Goal: Task Accomplishment & Management: Manage account settings

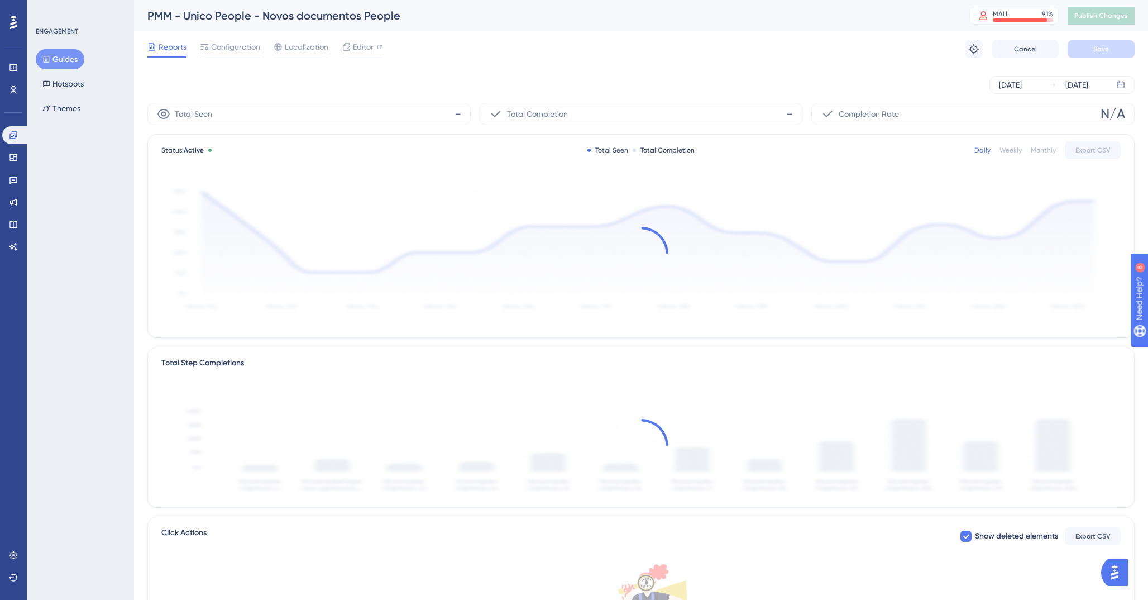
click at [62, 59] on button "Guides" at bounding box center [60, 59] width 49 height 20
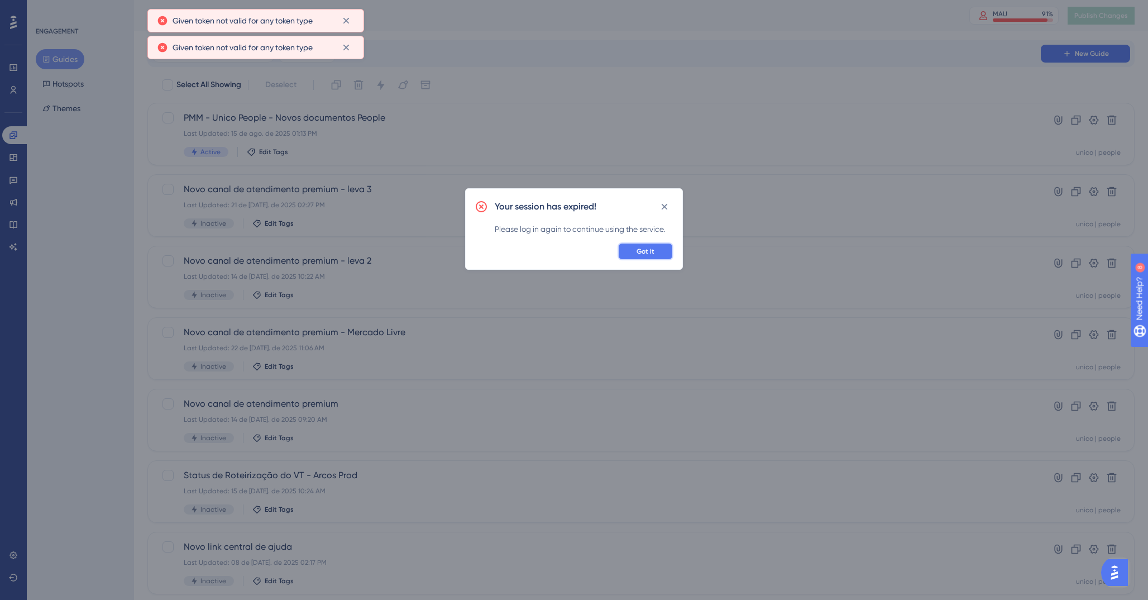
click at [656, 247] on button "Got it" at bounding box center [646, 251] width 56 height 18
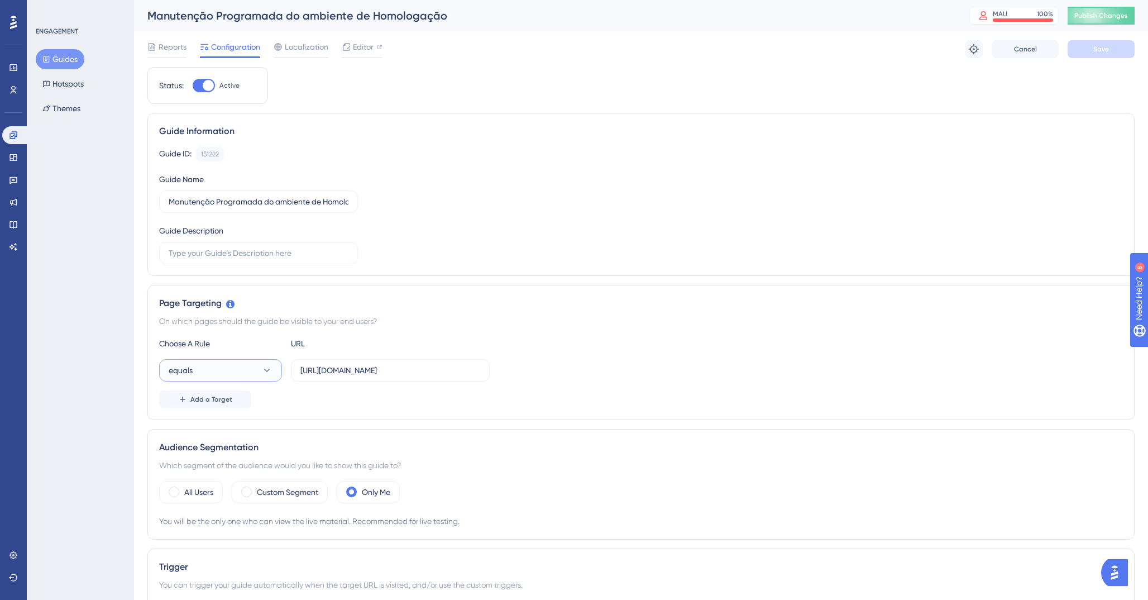
click at [271, 375] on icon at bounding box center [266, 370] width 11 height 11
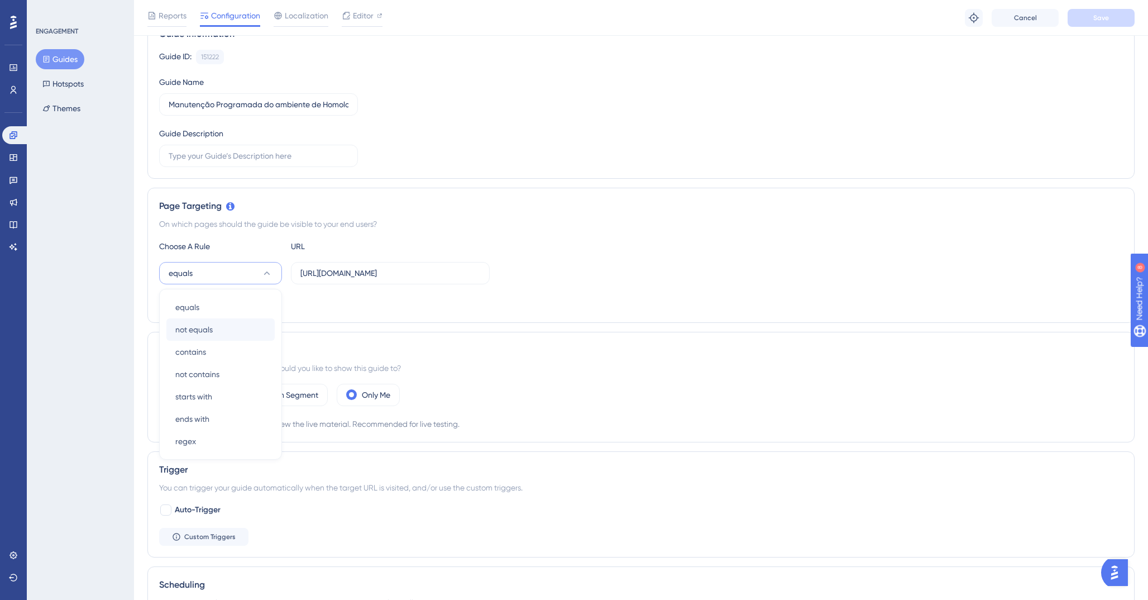
scroll to position [99, 0]
click at [222, 308] on div "equals equals" at bounding box center [220, 310] width 90 height 22
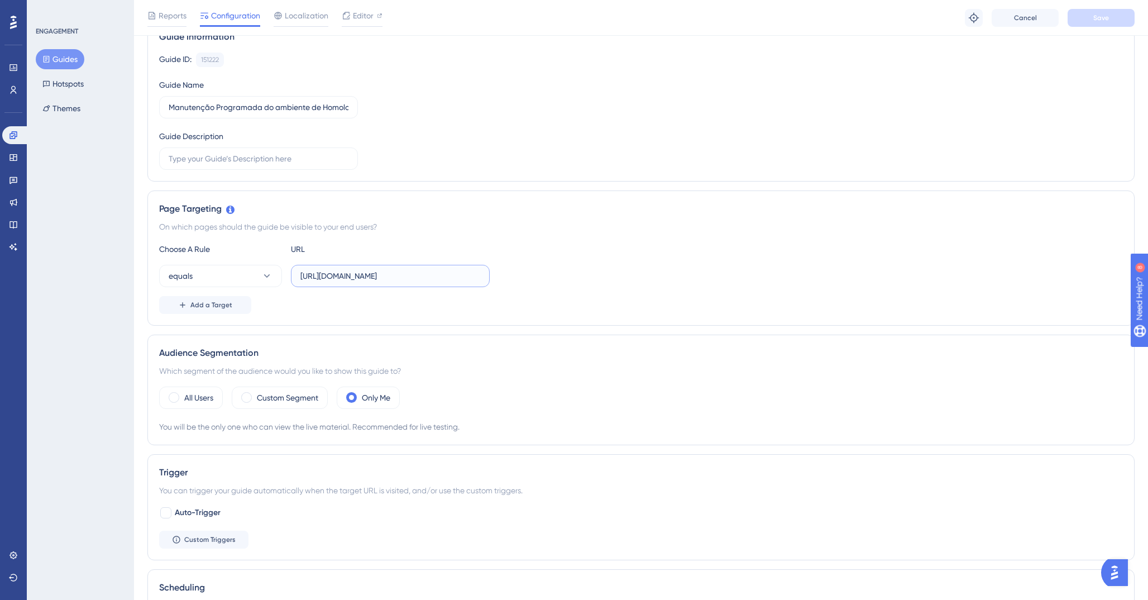
click at [391, 270] on input "[URL][DOMAIN_NAME]" at bounding box center [390, 276] width 180 height 12
click at [552, 278] on div "equals https://admin.acessorh.com.br/" at bounding box center [641, 276] width 964 height 22
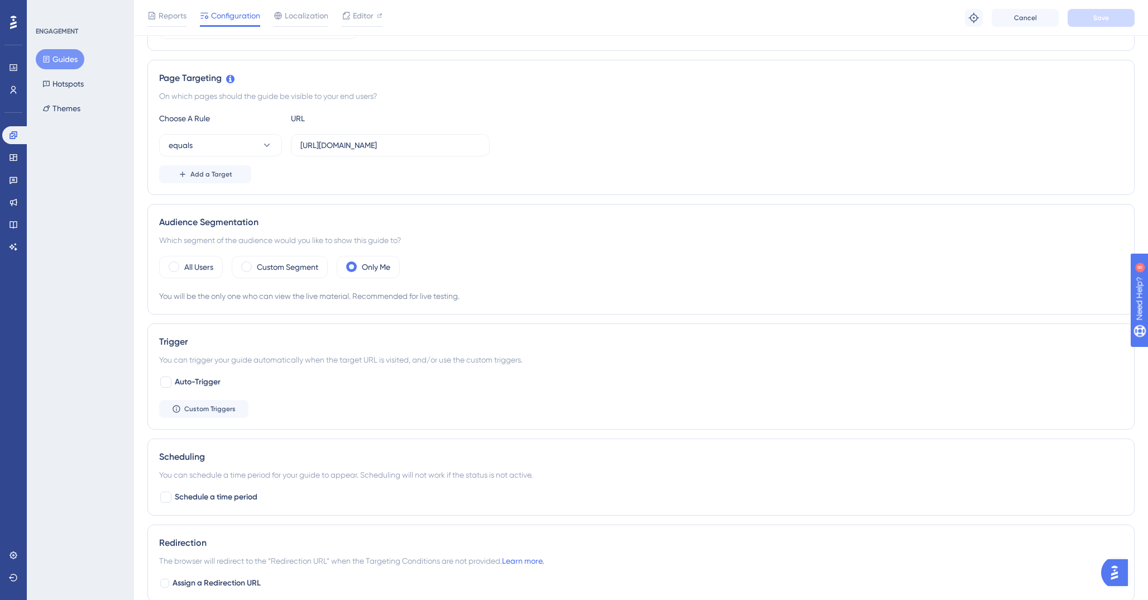
scroll to position [0, 0]
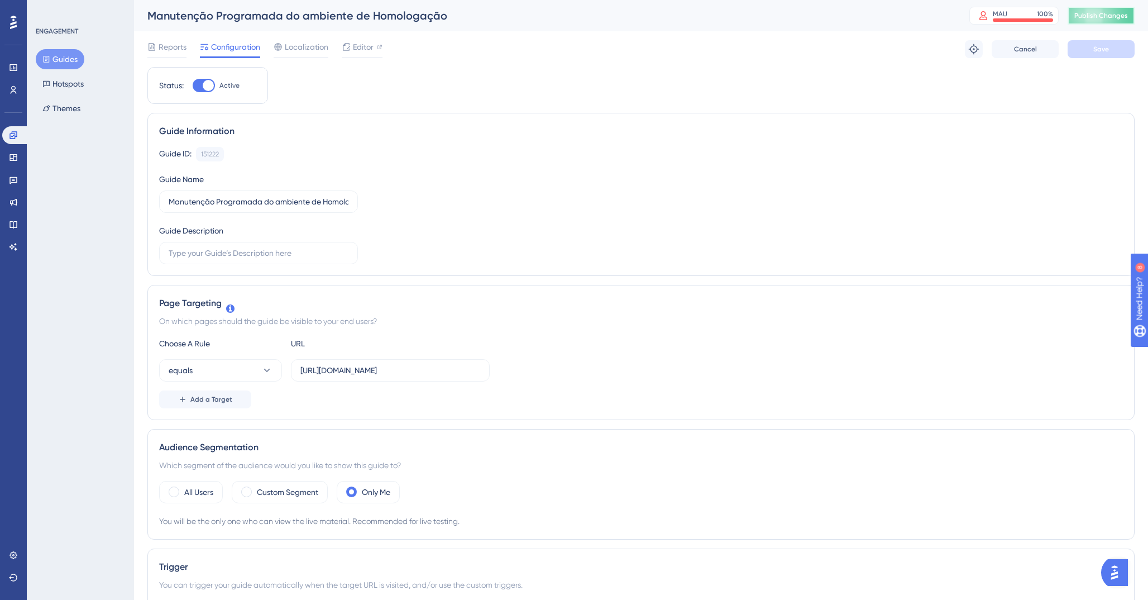
click at [1086, 21] on button "Publish Changes" at bounding box center [1101, 16] width 67 height 18
click at [204, 87] on div at bounding box center [208, 85] width 11 height 11
click at [193, 86] on input "Active" at bounding box center [192, 85] width 1 height 1
click at [1074, 46] on button "Save" at bounding box center [1101, 49] width 67 height 18
click at [212, 84] on div at bounding box center [204, 85] width 22 height 13
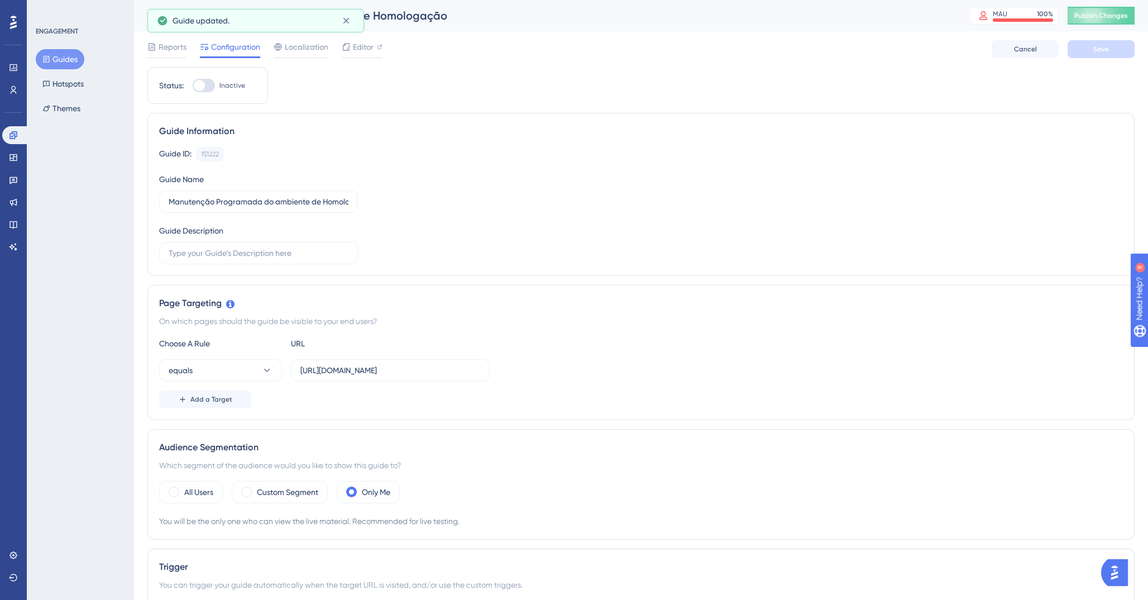
click at [193, 85] on input "Inactive" at bounding box center [192, 85] width 1 height 1
checkbox input "true"
click at [1097, 47] on span "Save" at bounding box center [1101, 49] width 16 height 9
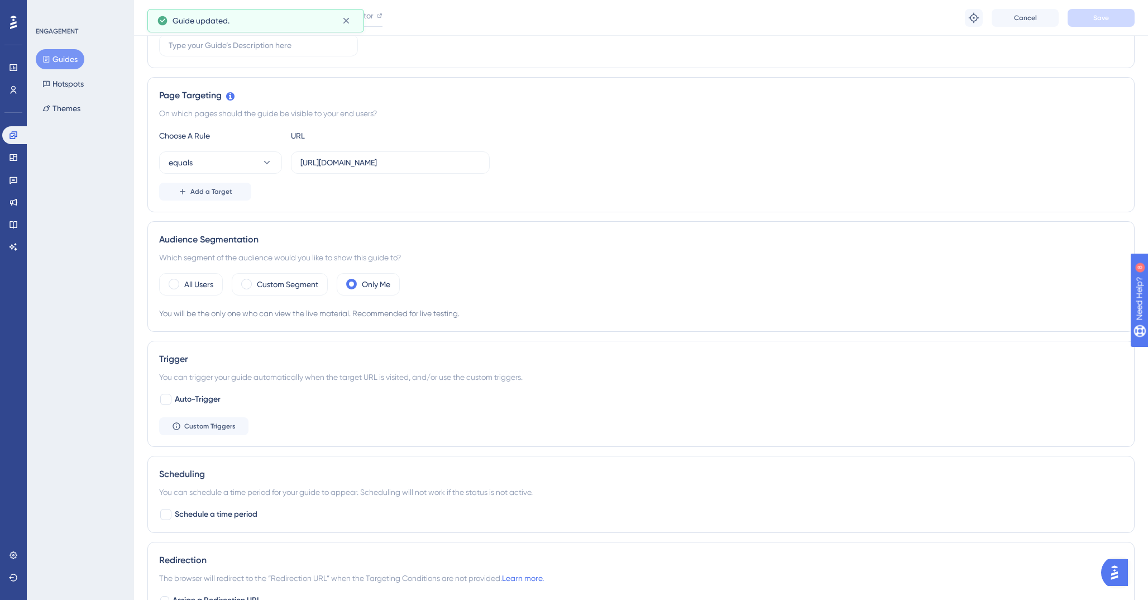
scroll to position [162, 0]
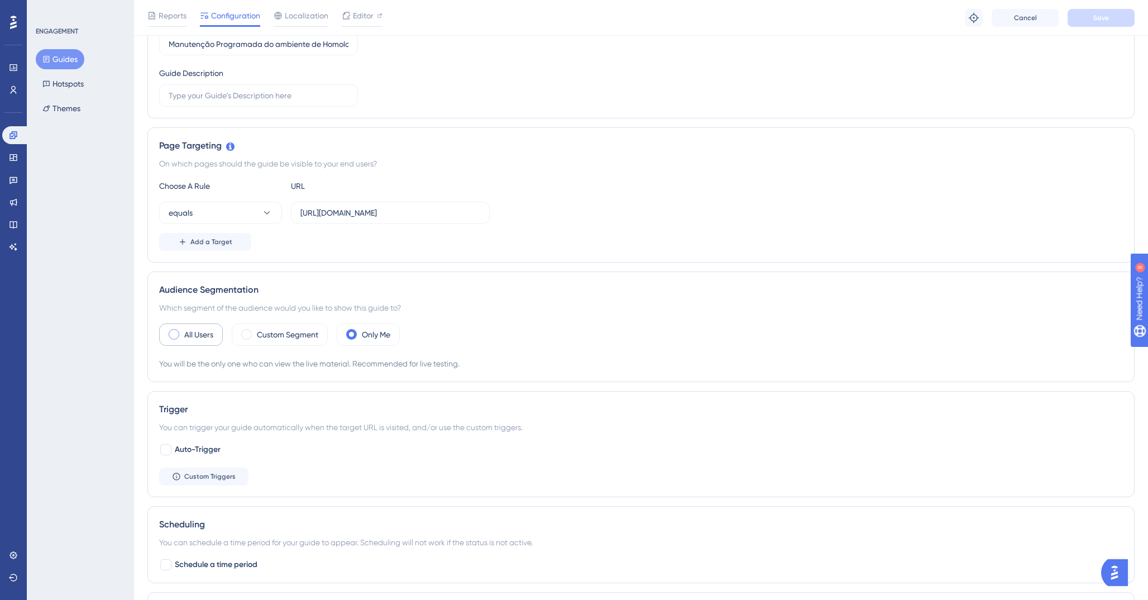
click at [206, 340] on label "All Users" at bounding box center [198, 334] width 29 height 13
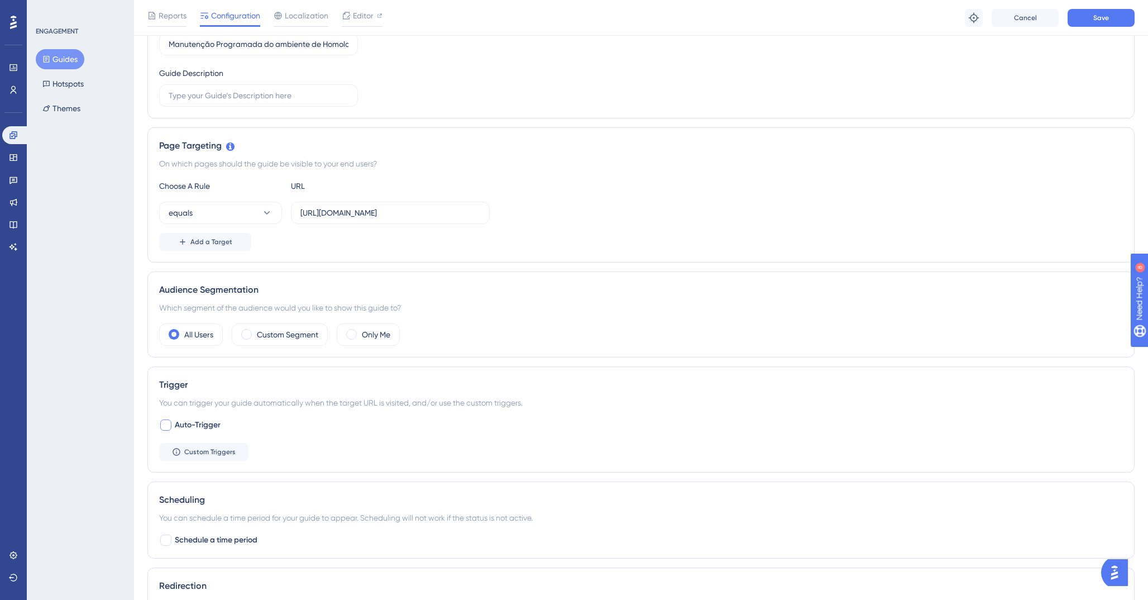
click at [164, 426] on div at bounding box center [165, 424] width 11 height 11
checkbox input "true"
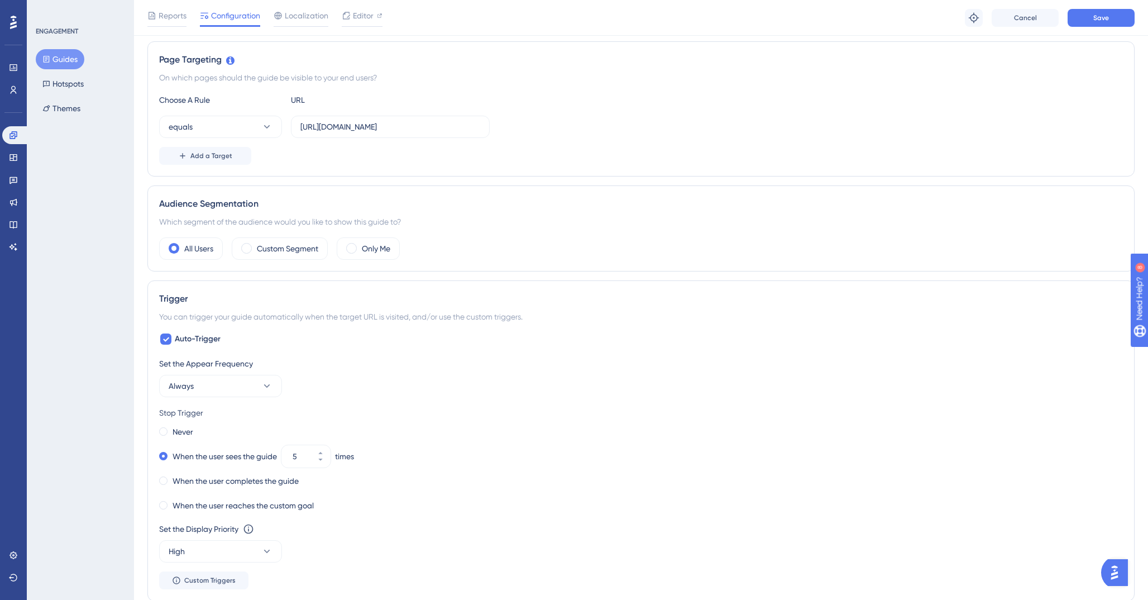
scroll to position [247, 0]
click at [184, 432] on label "Never" at bounding box center [183, 432] width 21 height 13
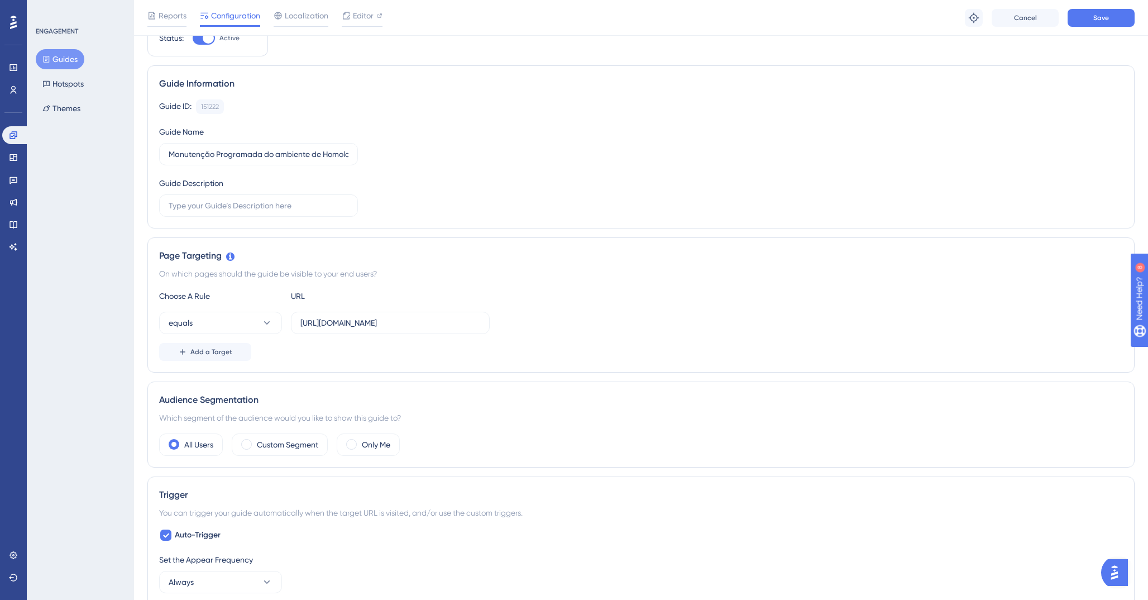
scroll to position [0, 0]
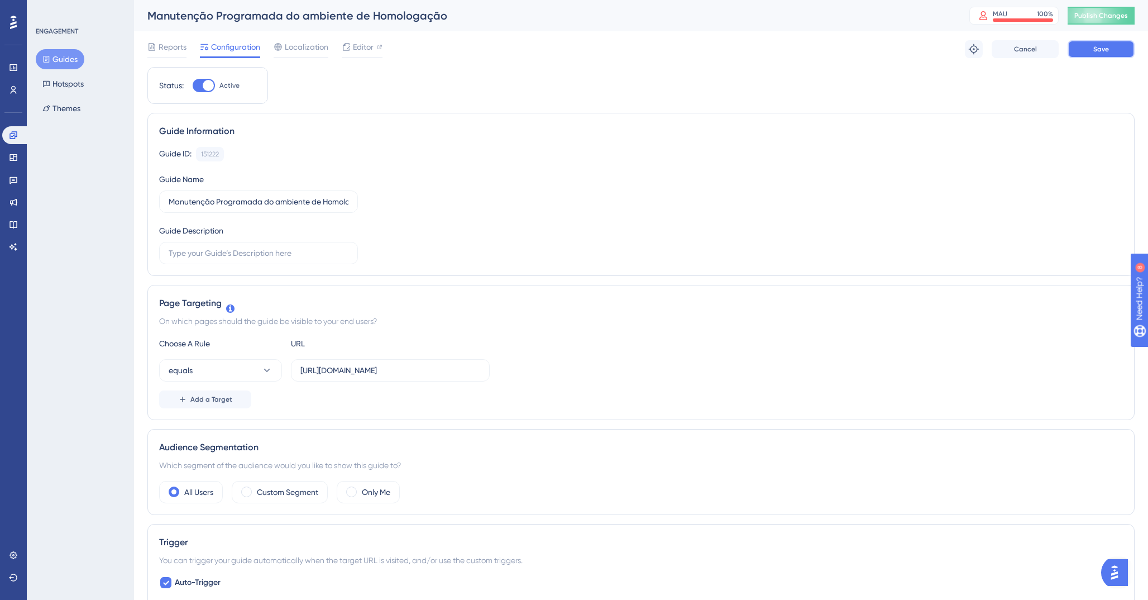
click at [1111, 52] on button "Save" at bounding box center [1101, 49] width 67 height 18
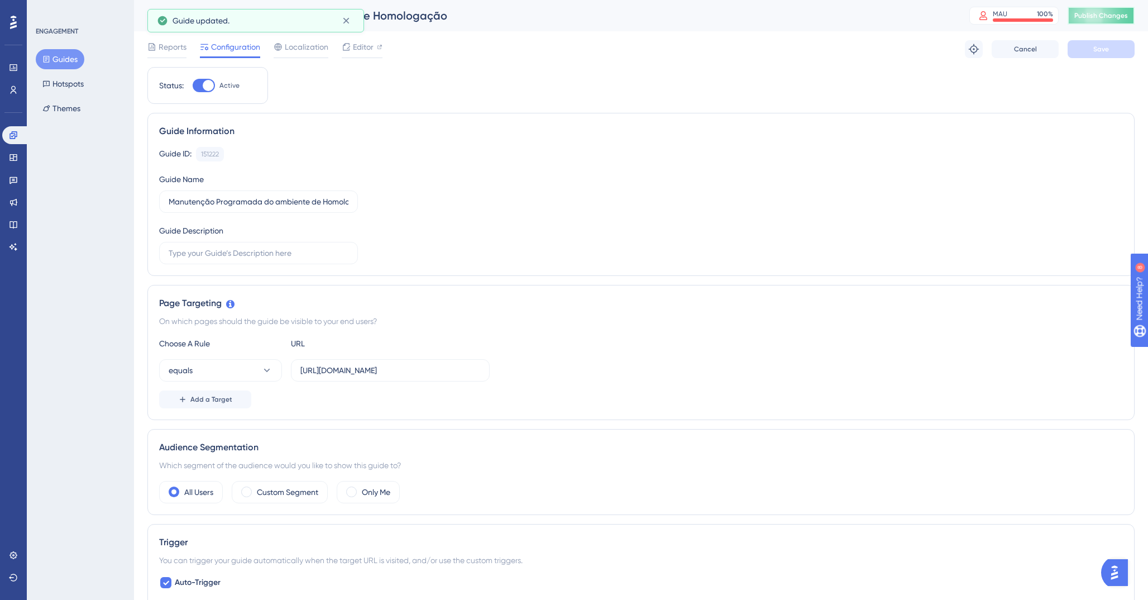
click at [1100, 16] on span "Publish Changes" at bounding box center [1101, 15] width 54 height 9
click at [170, 45] on span "Reports" at bounding box center [173, 46] width 28 height 13
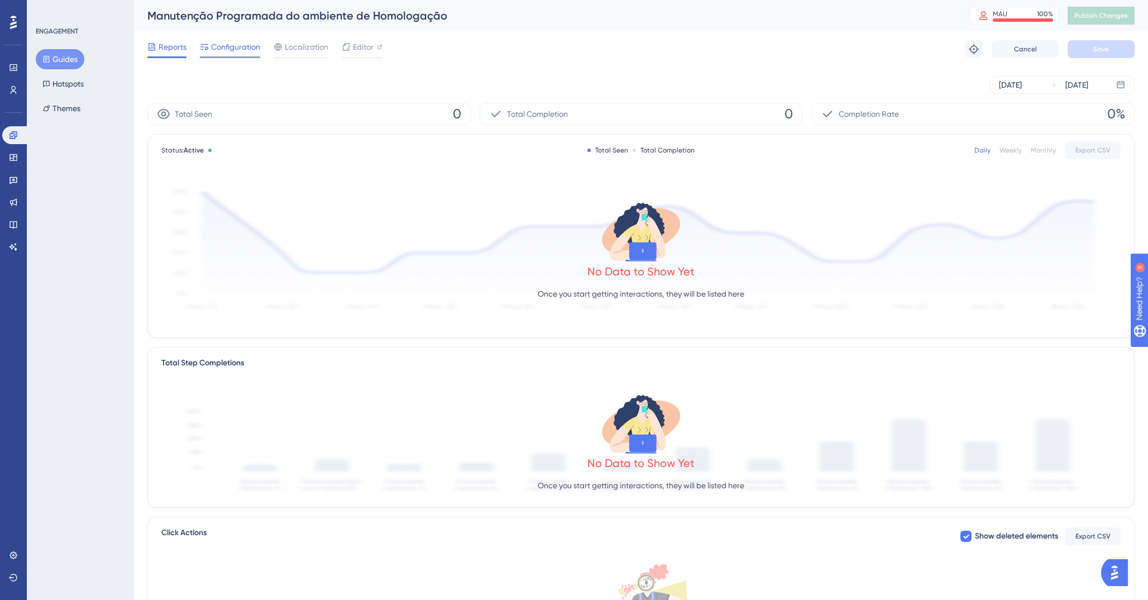
click at [241, 46] on span "Configuration" at bounding box center [235, 46] width 49 height 13
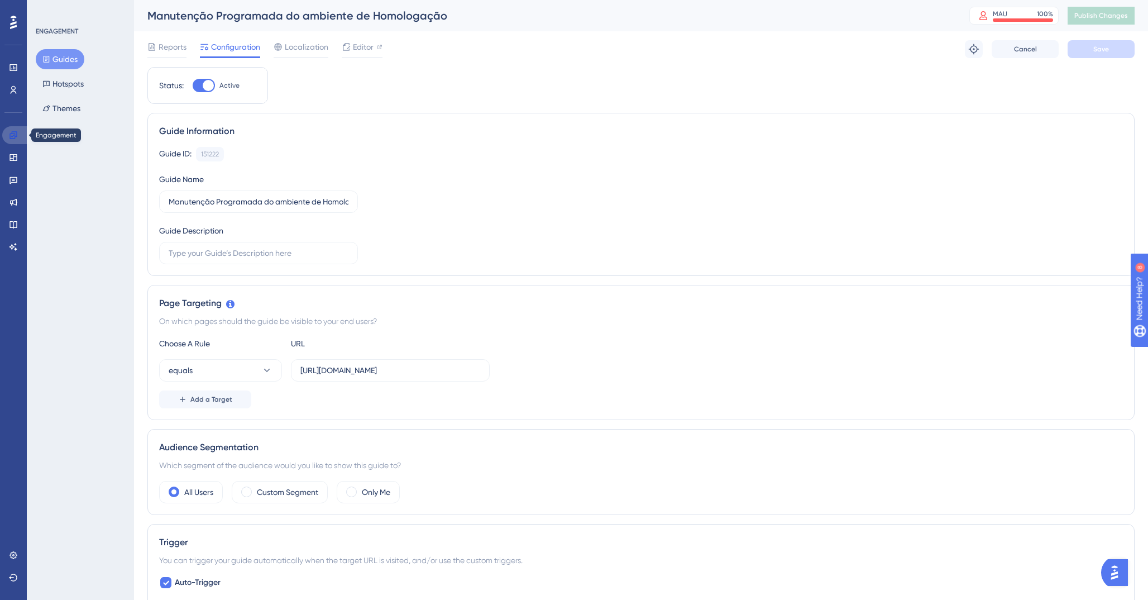
click at [15, 132] on icon at bounding box center [12, 134] width 7 height 7
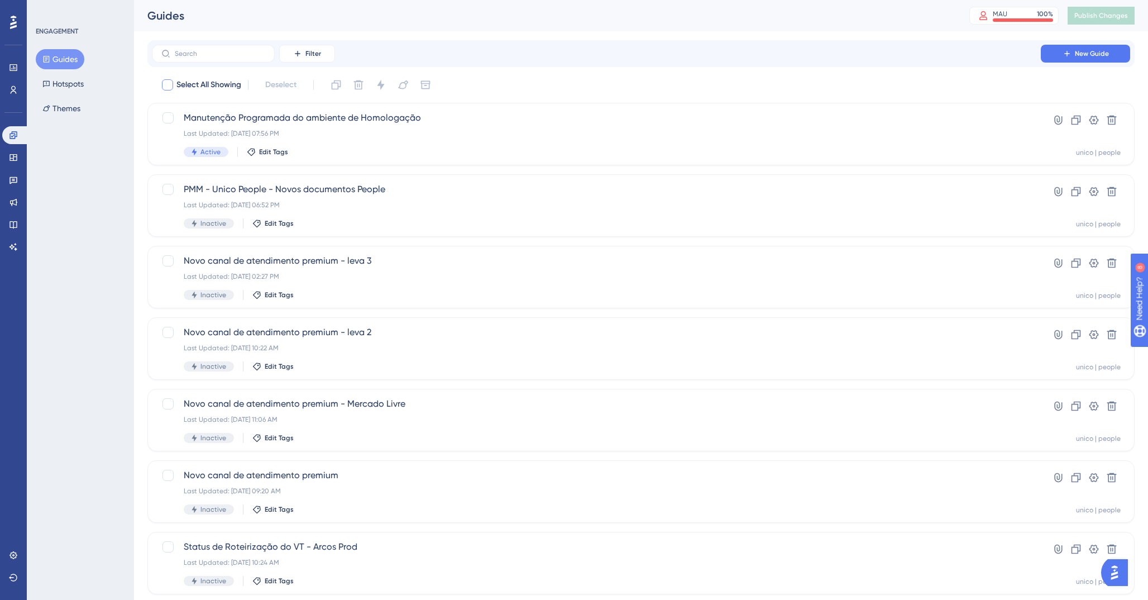
click at [170, 88] on div at bounding box center [167, 84] width 11 height 11
checkbox input "true"
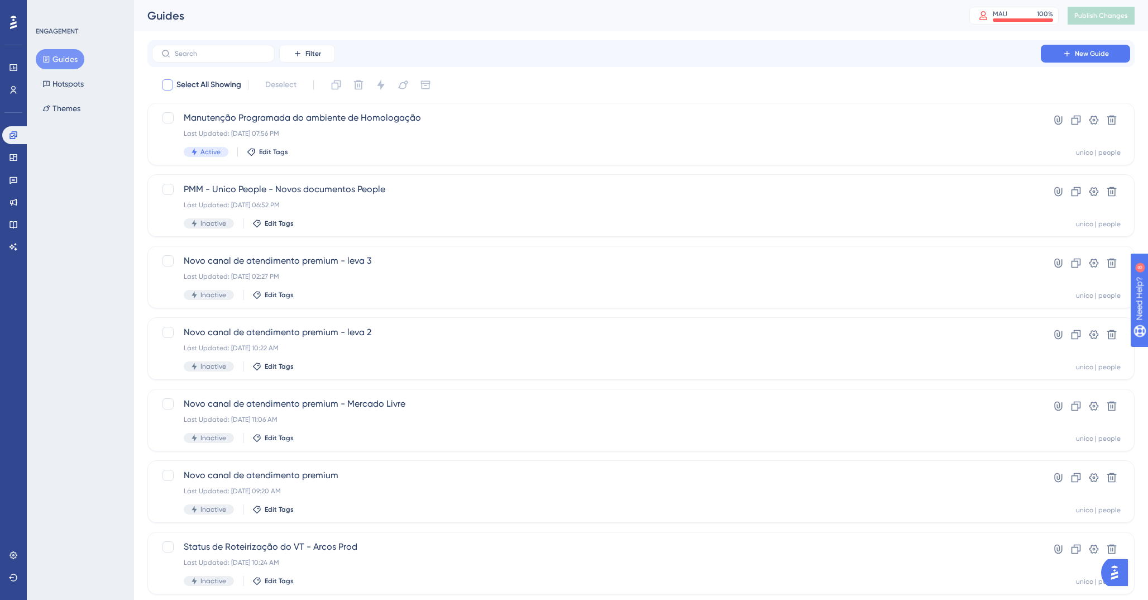
checkbox input "true"
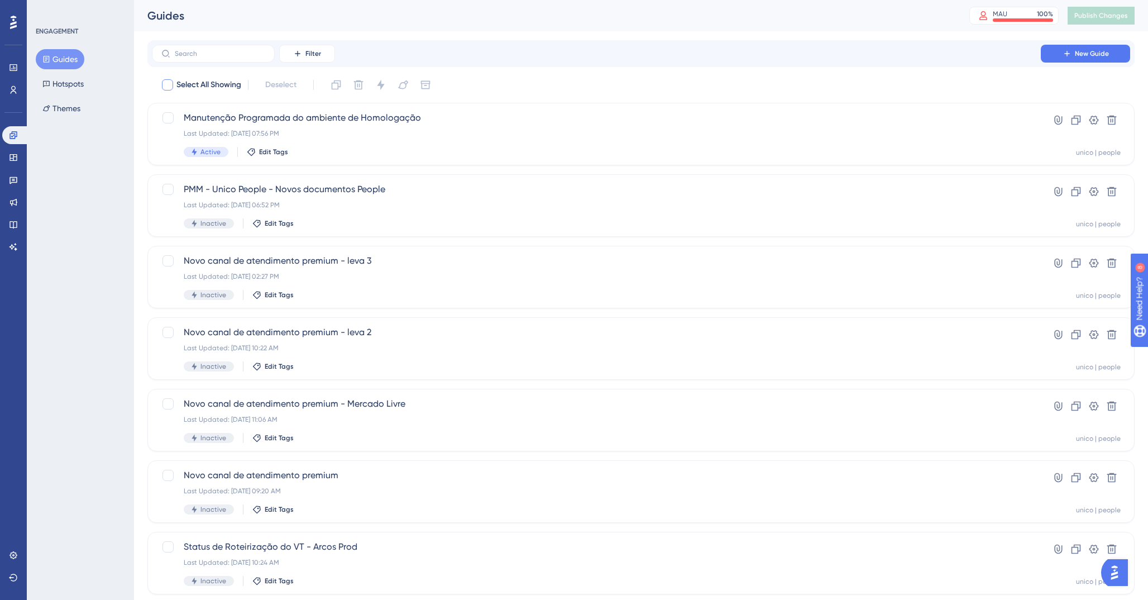
checkbox input "true"
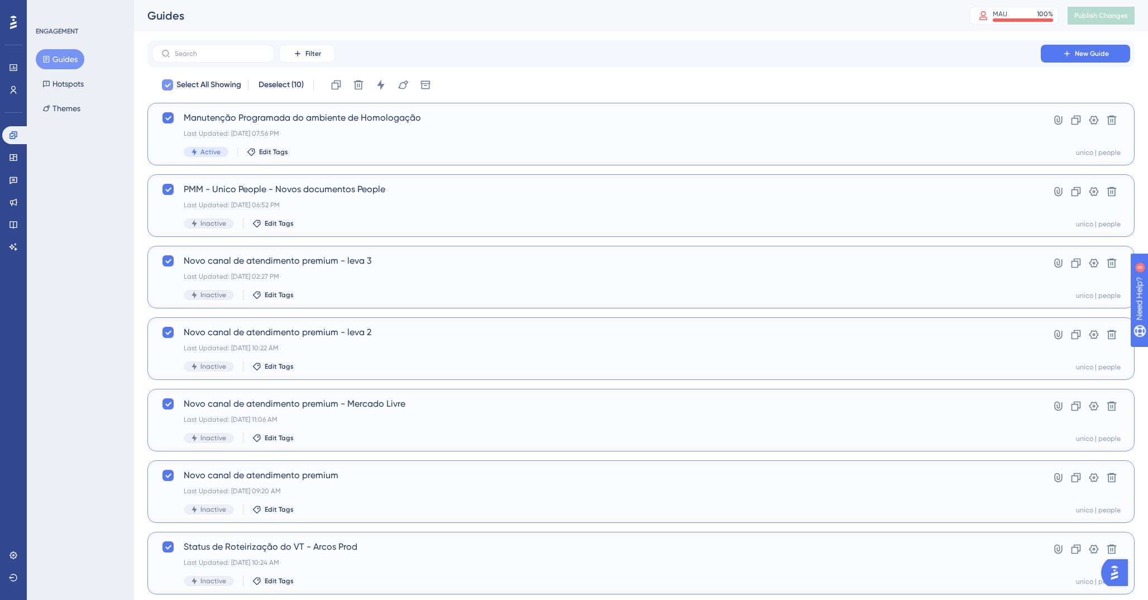
click at [170, 87] on icon at bounding box center [167, 84] width 7 height 9
checkbox input "false"
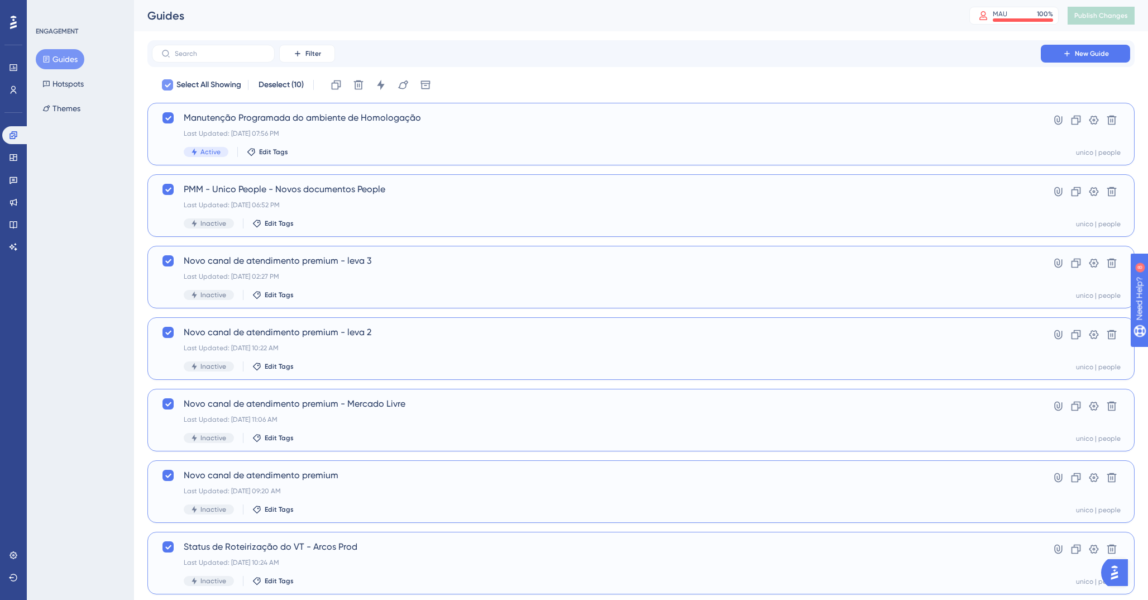
checkbox input "false"
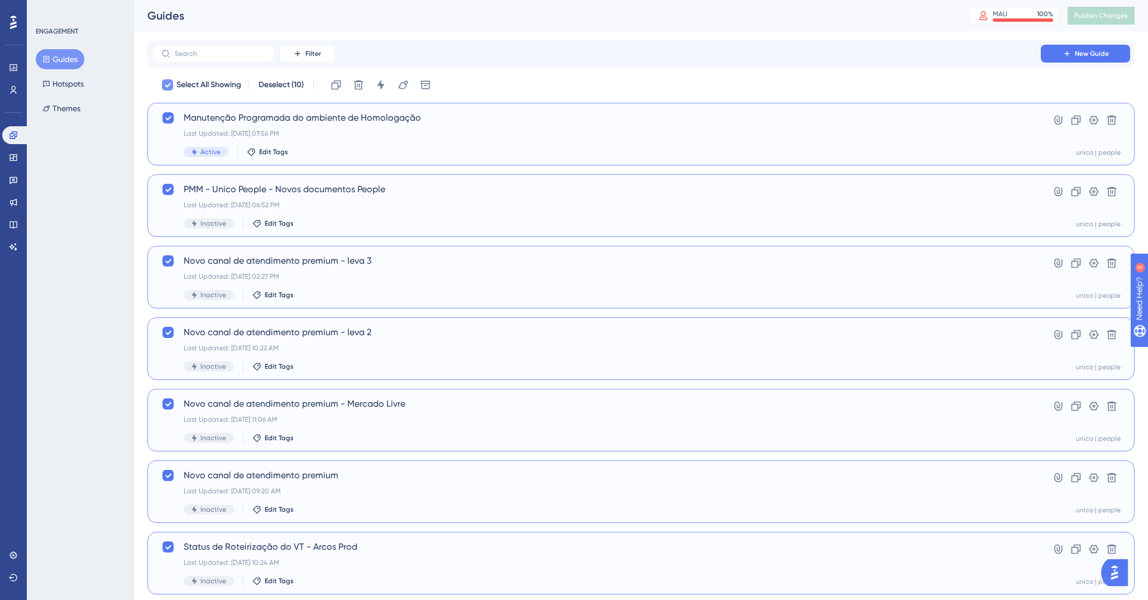
checkbox input "false"
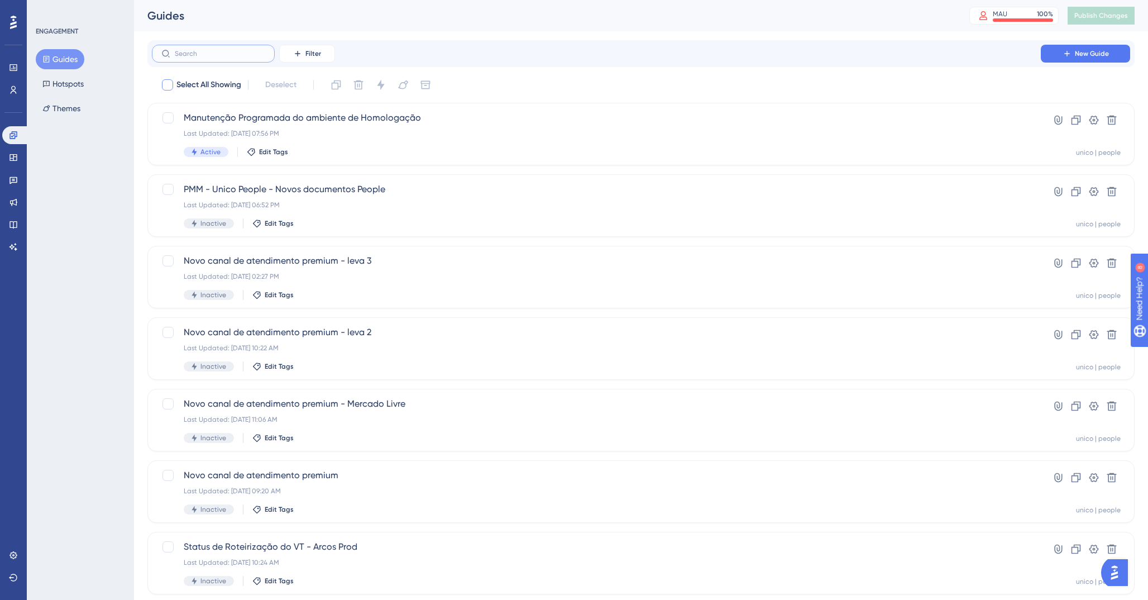
click at [245, 57] on input "text" at bounding box center [220, 54] width 90 height 8
click at [303, 55] on button "Filter" at bounding box center [307, 54] width 56 height 18
click at [320, 142] on div "Status Status" at bounding box center [318, 152] width 46 height 22
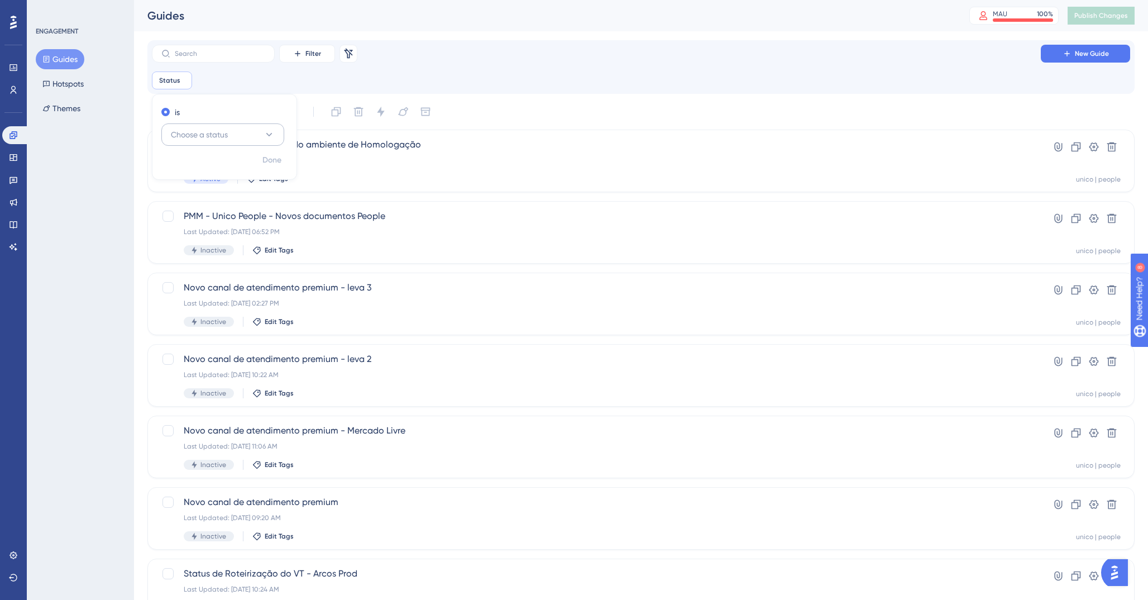
click at [243, 132] on button "Choose a status" at bounding box center [222, 134] width 123 height 22
click at [199, 165] on span "Active" at bounding box center [189, 168] width 22 height 13
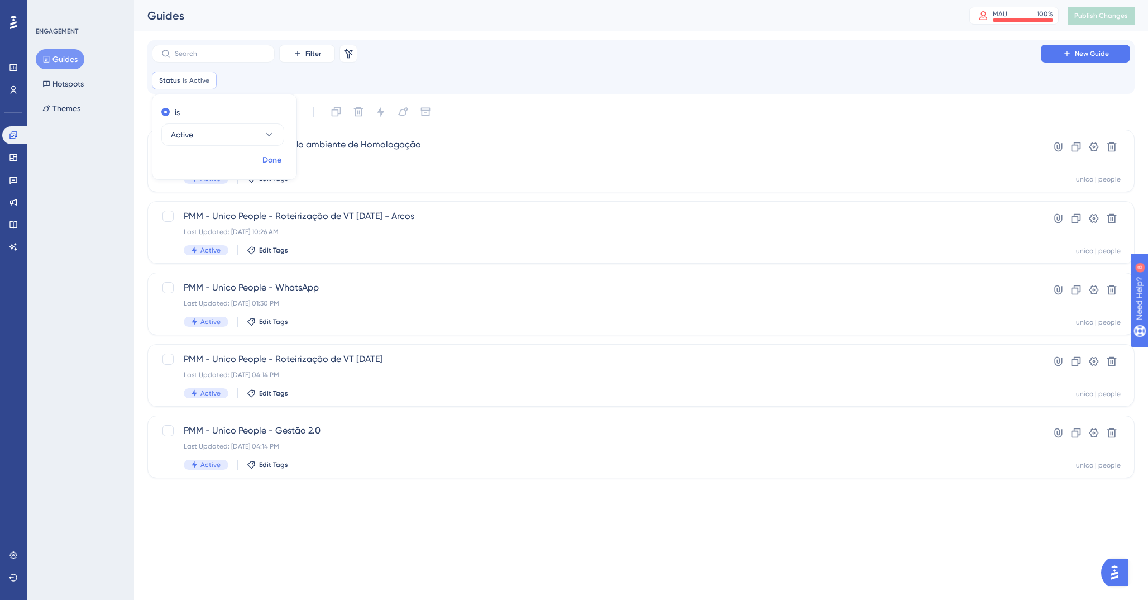
click at [276, 166] on span "Done" at bounding box center [271, 160] width 19 height 13
click at [493, 152] on div "Manutenção Programada do ambiente de Homologação Last Updated: 03 de set. de 20…" at bounding box center [596, 161] width 825 height 46
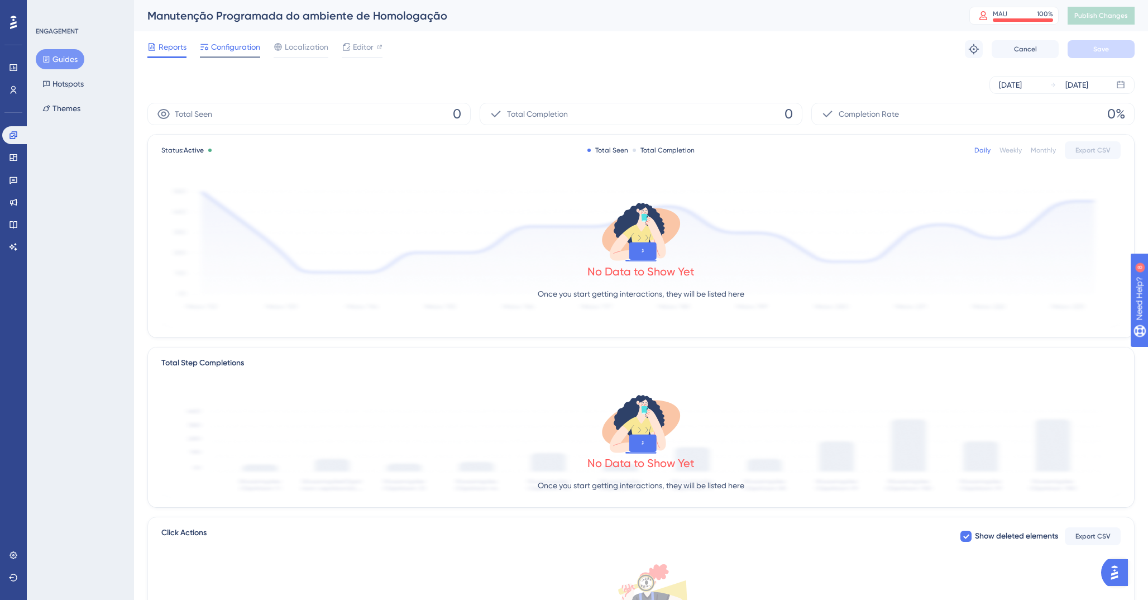
click at [226, 44] on span "Configuration" at bounding box center [235, 46] width 49 height 13
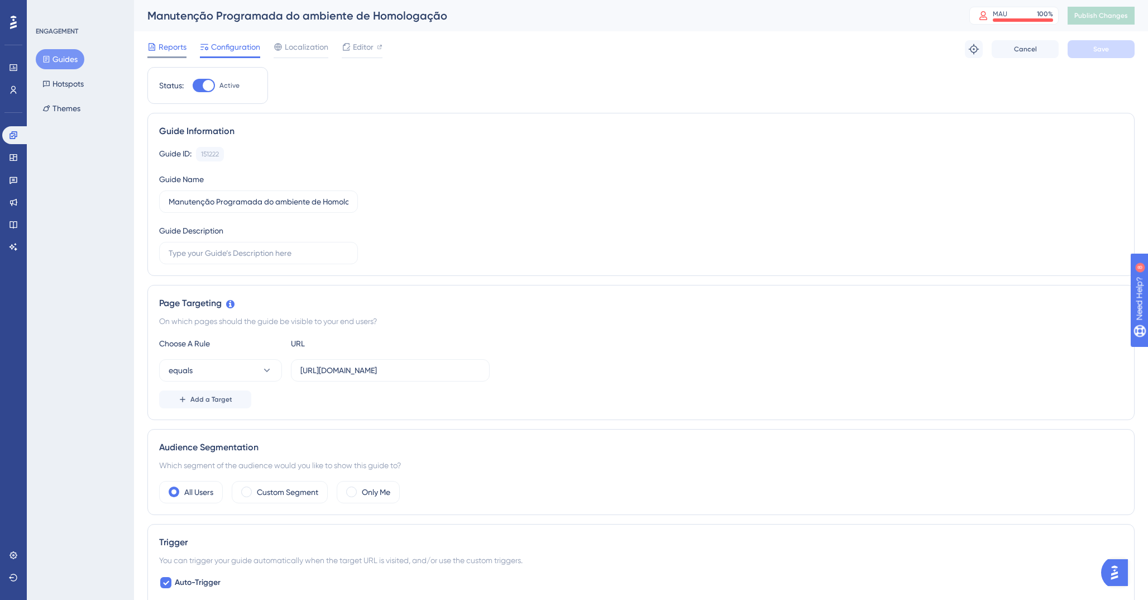
click at [180, 41] on span "Reports" at bounding box center [173, 46] width 28 height 13
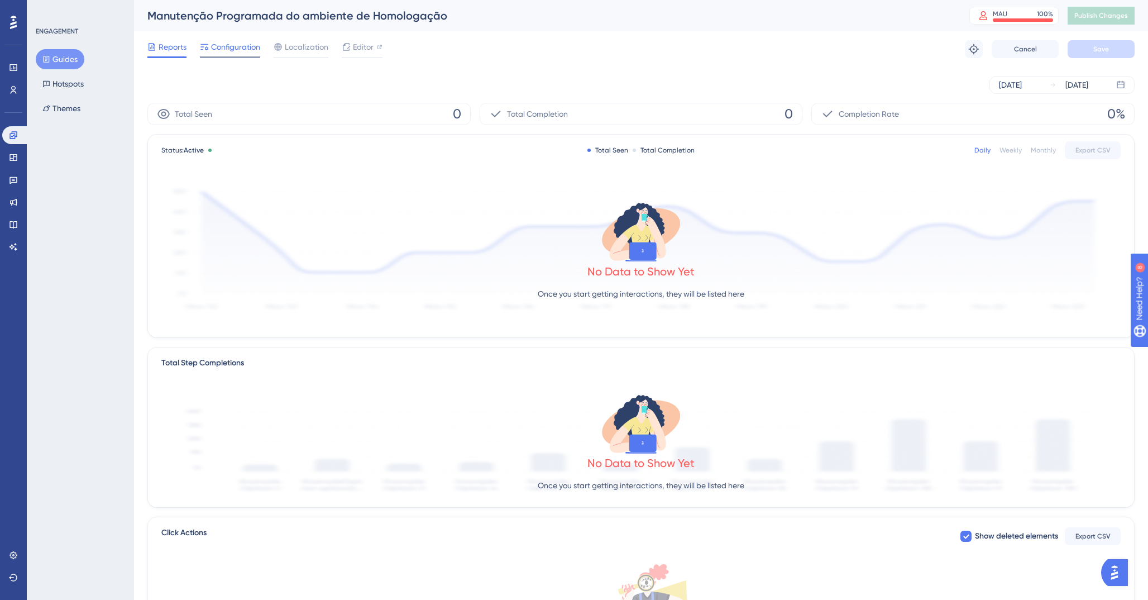
click at [241, 47] on span "Configuration" at bounding box center [235, 46] width 49 height 13
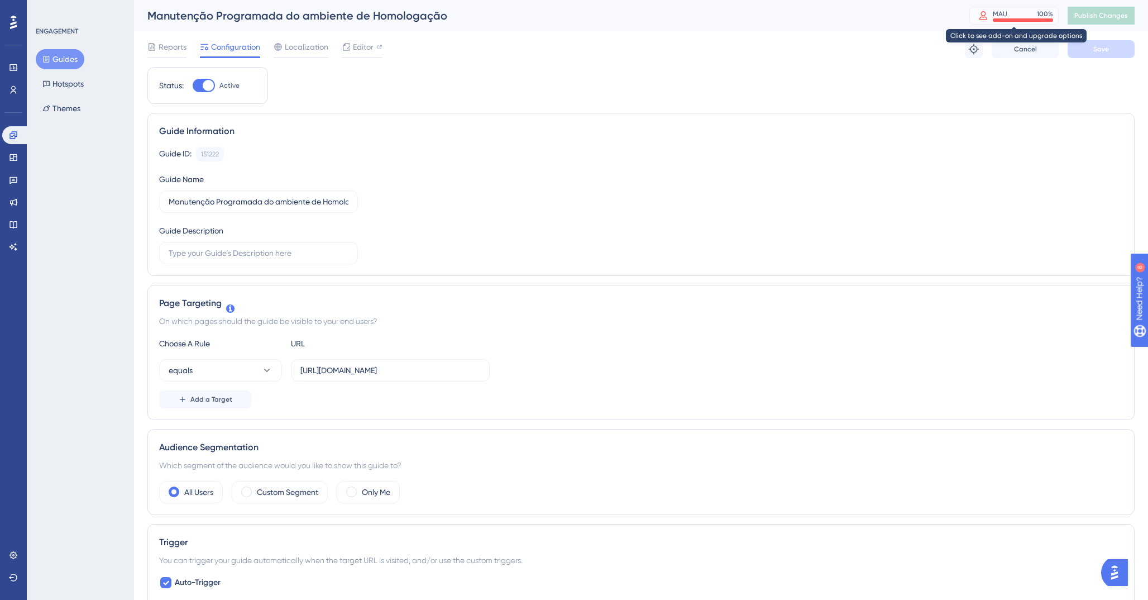
click at [1016, 14] on div "MAU 100 %" at bounding box center [1023, 13] width 60 height 9
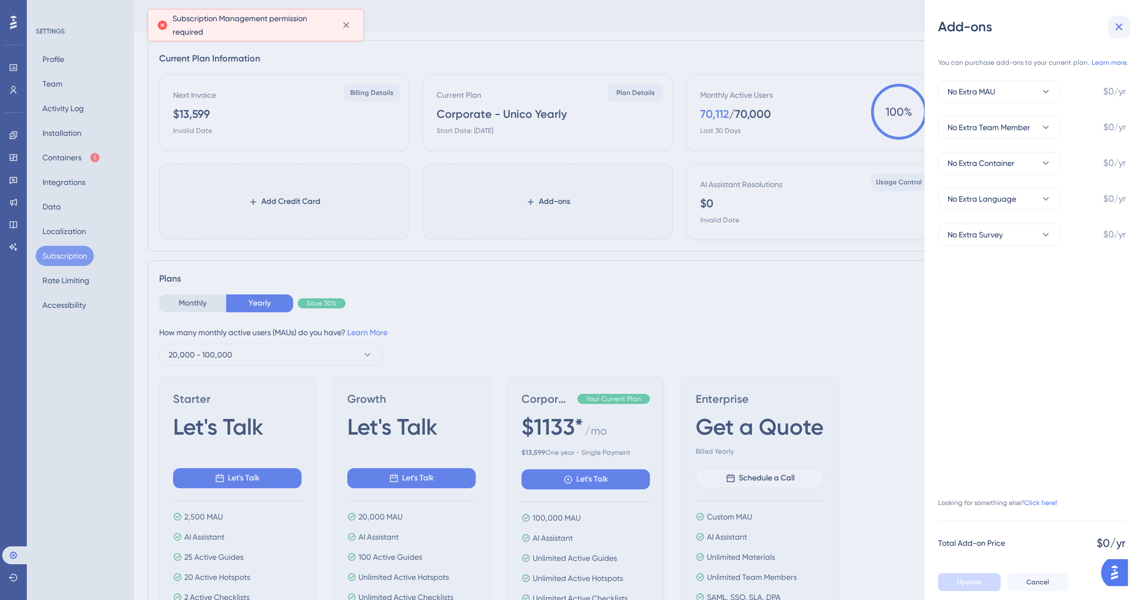
click at [1120, 21] on icon at bounding box center [1118, 26] width 13 height 13
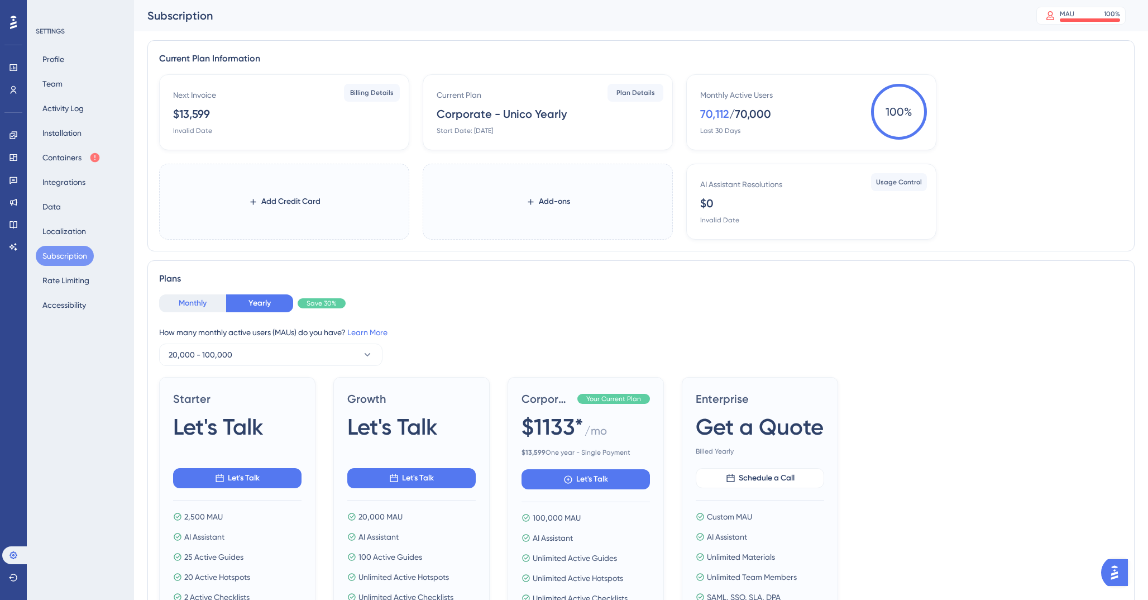
click at [178, 305] on button "Monthly" at bounding box center [192, 303] width 67 height 18
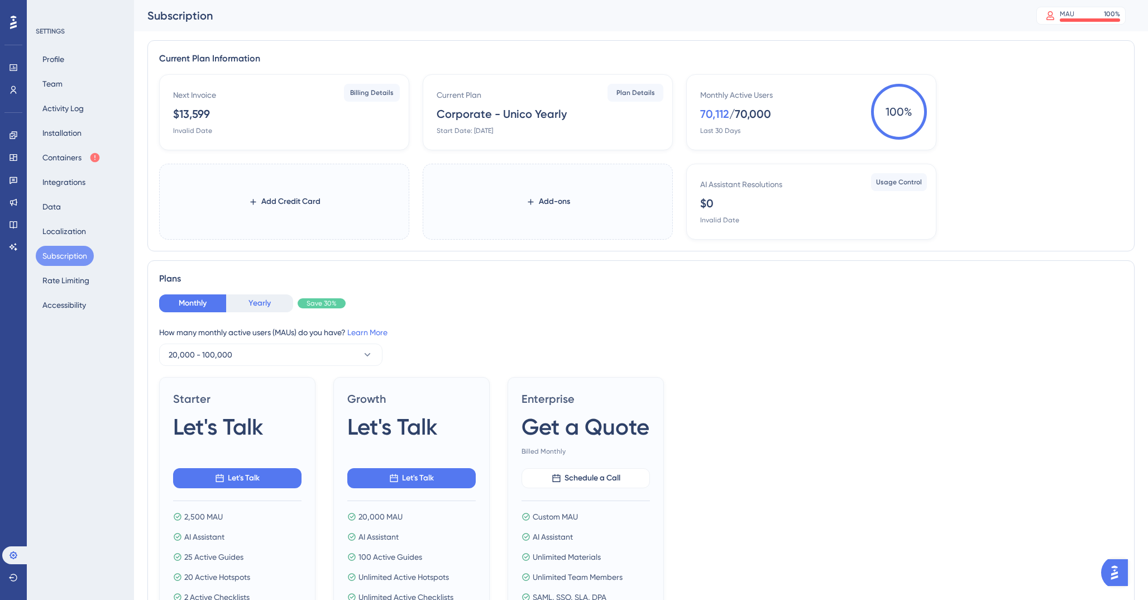
click at [266, 303] on button "Yearly" at bounding box center [259, 303] width 67 height 18
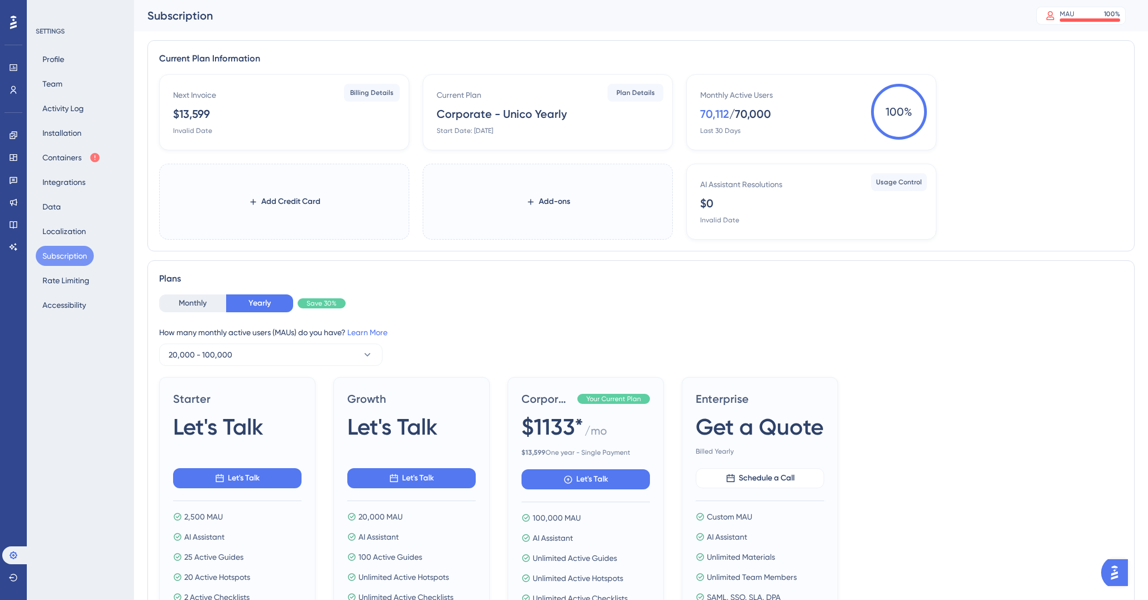
click at [157, 302] on div "Plans Monthly Yearly Save 30% How many monthly active users ([PERSON_NAME]) do …" at bounding box center [640, 486] width 987 height 453
click at [178, 302] on button "Monthly" at bounding box center [192, 303] width 67 height 18
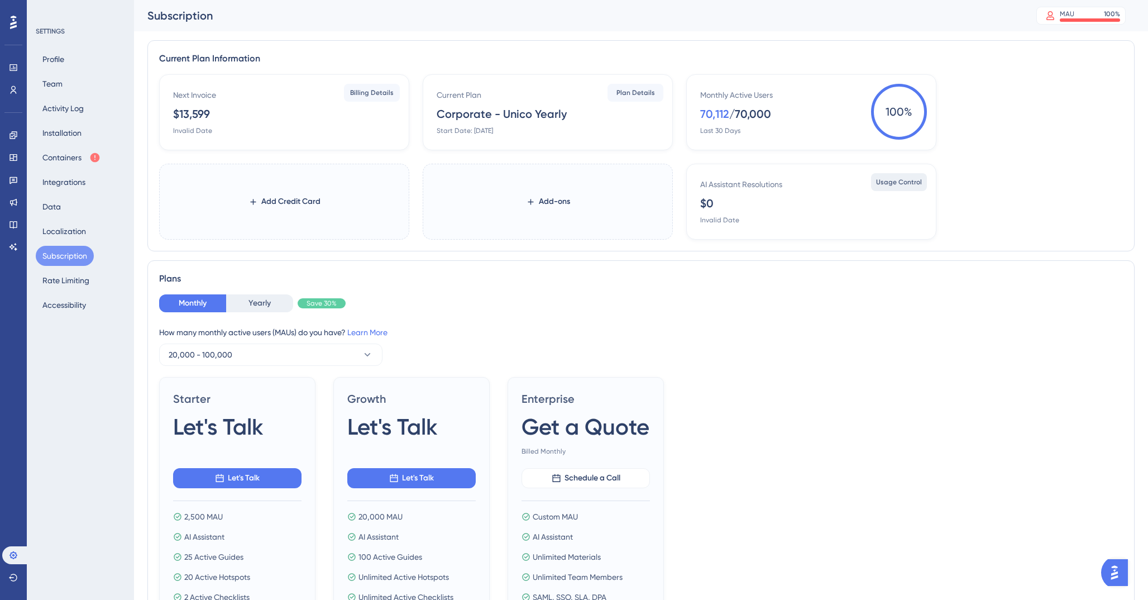
click at [912, 183] on span "Usage Control" at bounding box center [899, 182] width 46 height 9
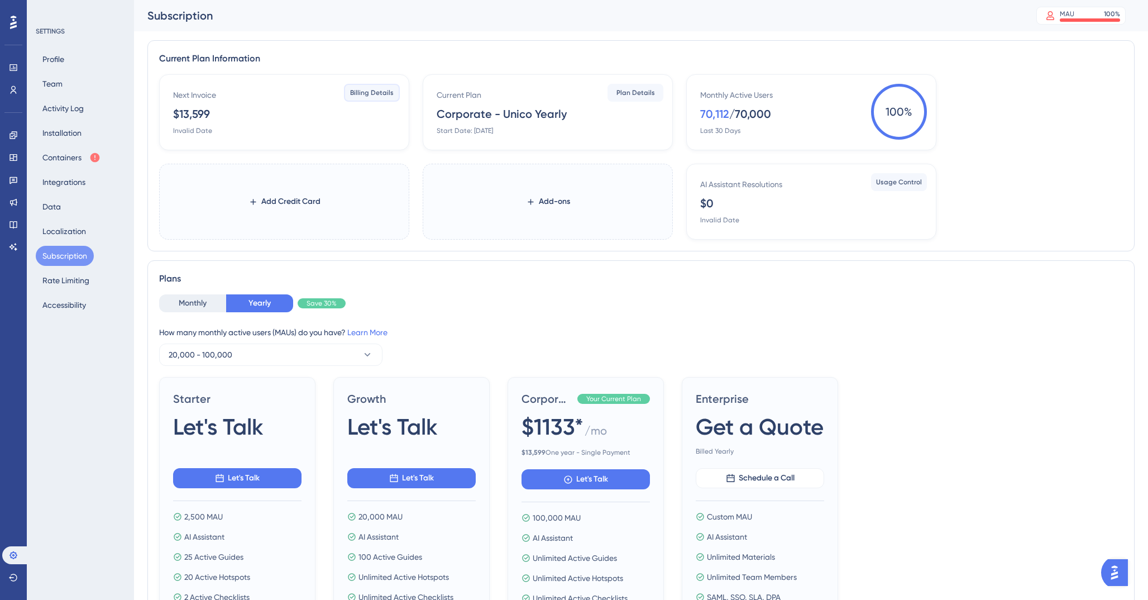
click at [385, 92] on span "Billing Details" at bounding box center [372, 92] width 44 height 9
click at [347, 28] on icon at bounding box center [346, 25] width 6 height 6
click at [895, 110] on span "100 %" at bounding box center [899, 112] width 56 height 56
click at [623, 87] on button "Plan Details" at bounding box center [636, 93] width 56 height 18
click at [341, 31] on icon at bounding box center [346, 25] width 11 height 11
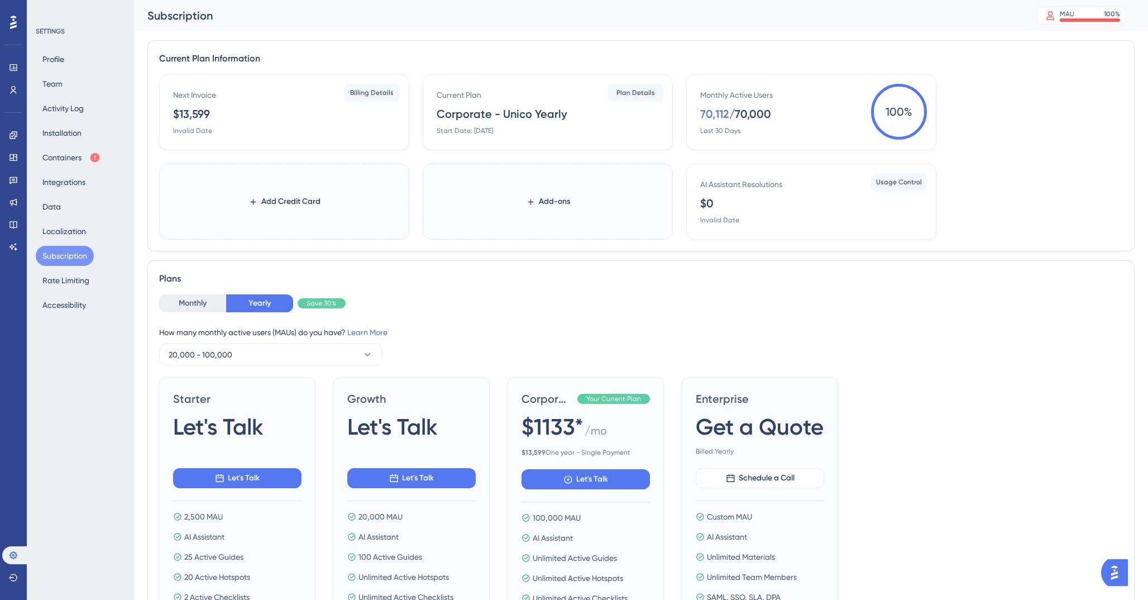
click at [58, 290] on div "Profile Team Activity Log Installation Containers Integrations Data Localizatio…" at bounding box center [81, 182] width 90 height 266
click at [72, 274] on button "Rate Limiting" at bounding box center [66, 280] width 60 height 20
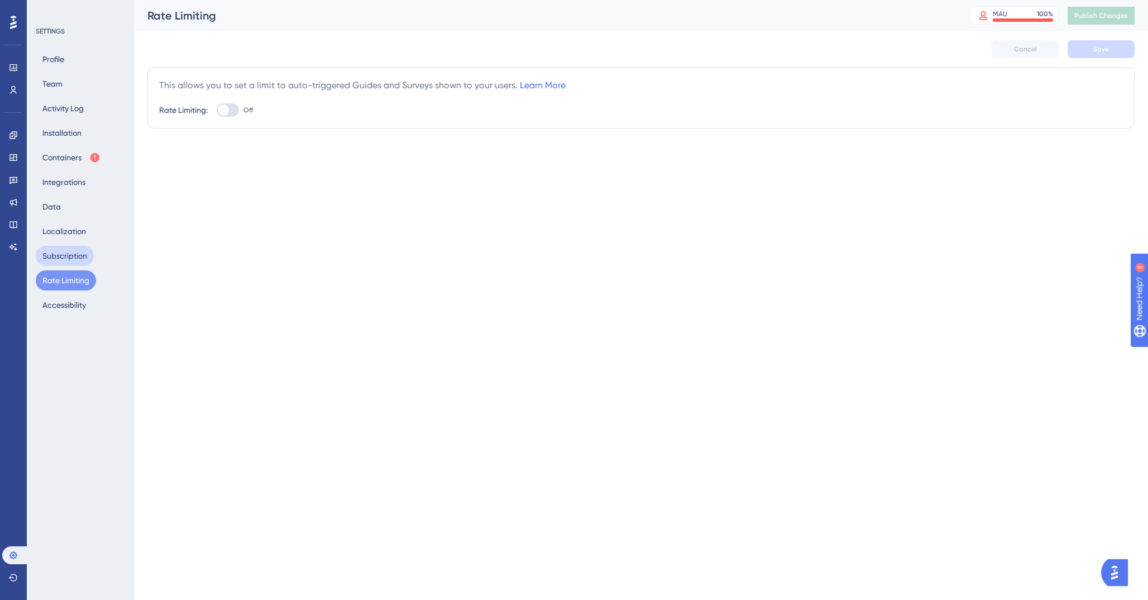
click at [75, 259] on button "Subscription" at bounding box center [65, 256] width 58 height 20
